Goal: Task Accomplishment & Management: Manage account settings

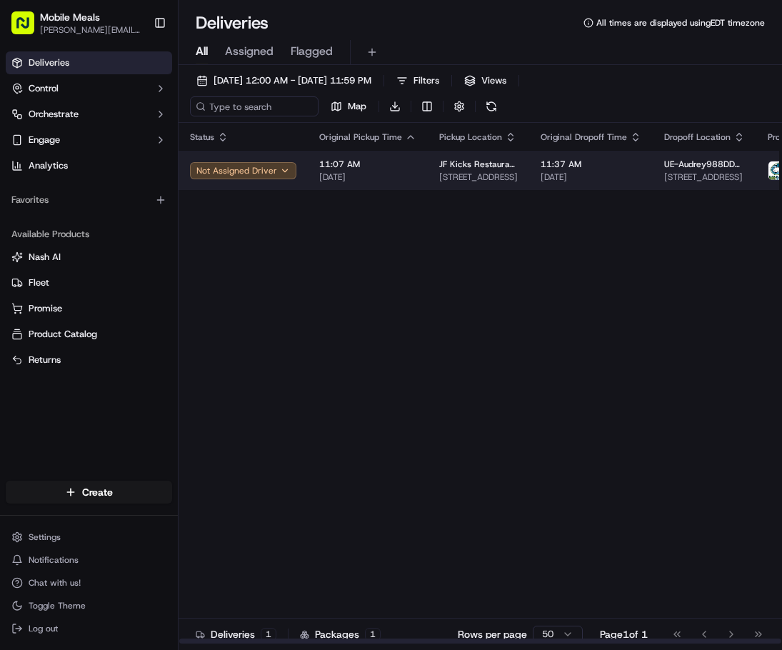
click at [332, 154] on td "11:07 AM 09/18/2025" at bounding box center [368, 170] width 120 height 39
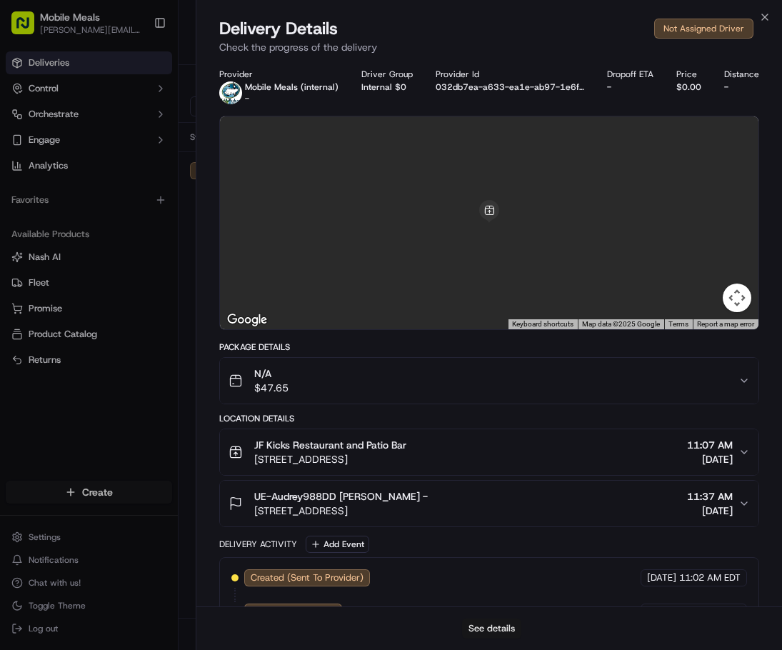
click at [491, 637] on button "See details" at bounding box center [491, 629] width 59 height 20
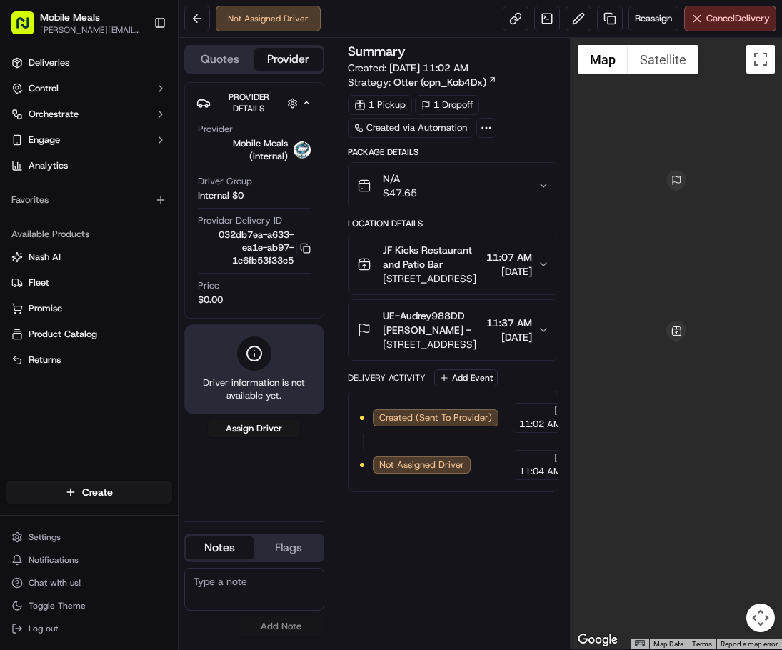
click at [421, 622] on div "Summary Created: [DATE] 11:02 AM Strategy: Otter (opn_Kob4Dx) 1 Pickup 1 Dropof…" at bounding box center [454, 343] width 212 height 597
click at [740, 21] on span "Cancel Delivery" at bounding box center [739, 18] width 64 height 13
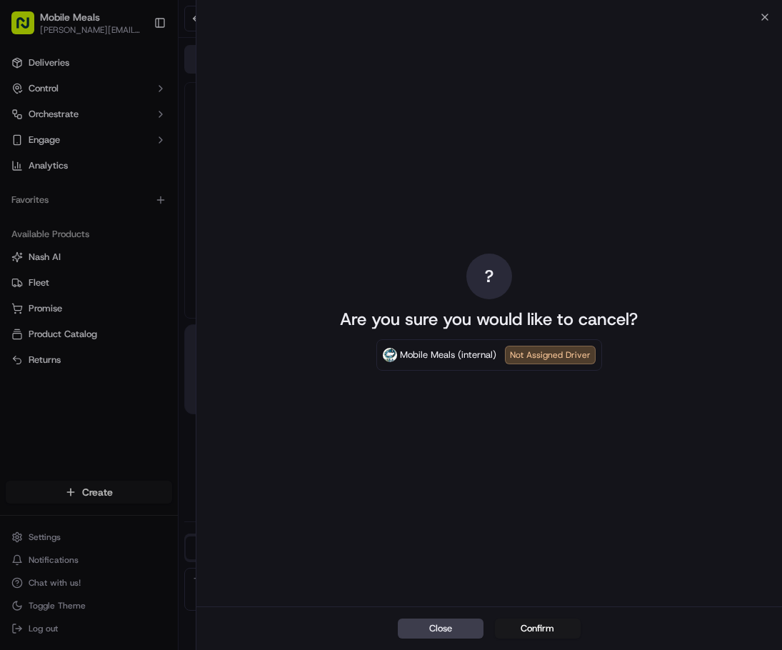
drag, startPoint x: 553, startPoint y: 629, endPoint x: 740, endPoint y: 454, distance: 255.8
click at [552, 630] on button "Confirm" at bounding box center [538, 629] width 86 height 20
